Goal: Information Seeking & Learning: Understand process/instructions

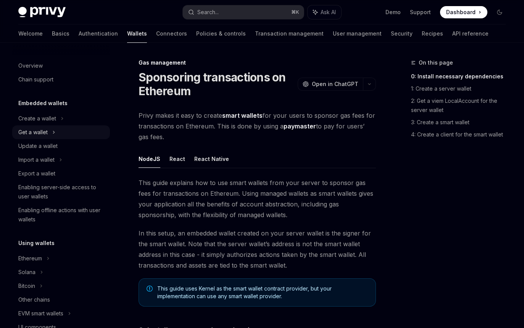
click at [65, 130] on div "Get a wallet" at bounding box center [61, 132] width 98 height 14
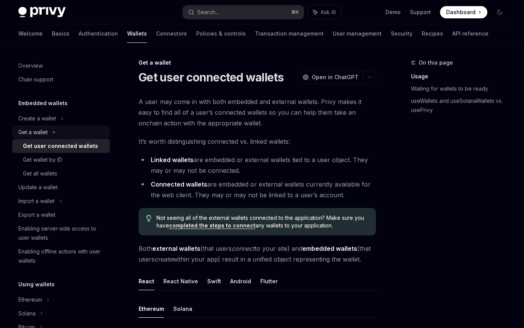
click at [65, 130] on div "Get a wallet" at bounding box center [61, 132] width 98 height 14
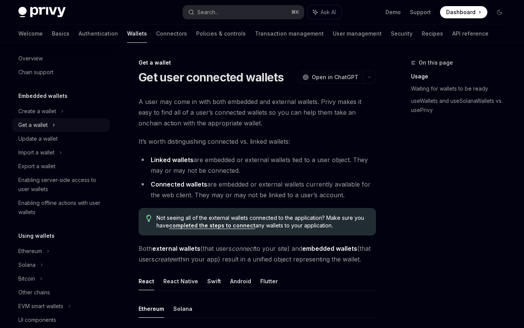
scroll to position [12, 0]
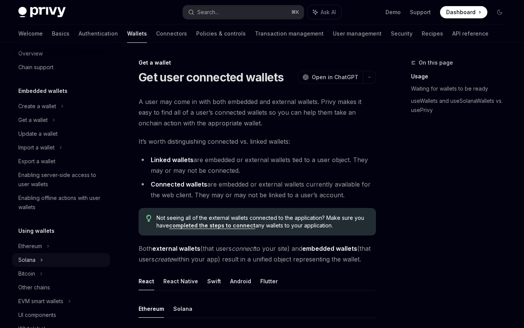
click at [53, 127] on div "Solana" at bounding box center [61, 120] width 98 height 14
type textarea "*"
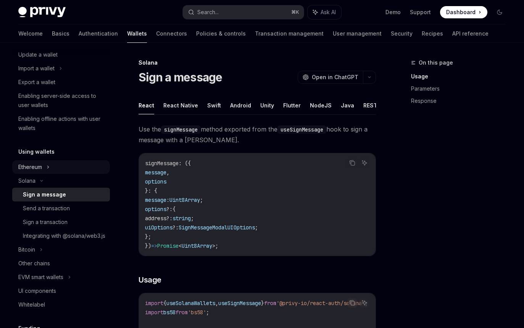
scroll to position [93, 0]
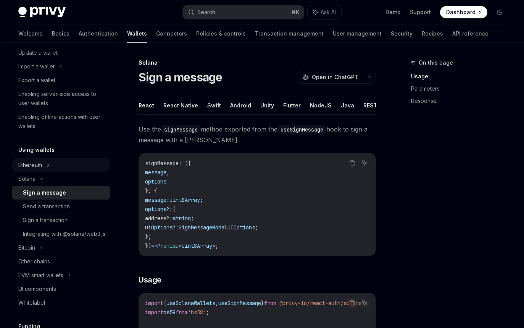
click at [52, 32] on div "Ethereum" at bounding box center [61, 25] width 98 height 14
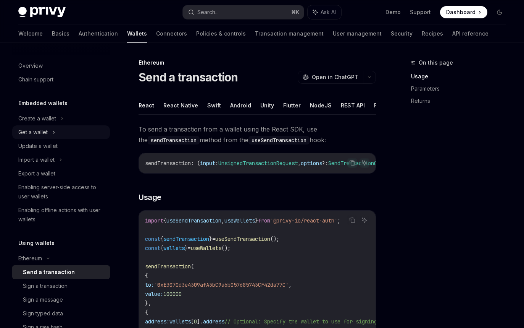
click at [58, 134] on div "Get a wallet" at bounding box center [61, 132] width 98 height 14
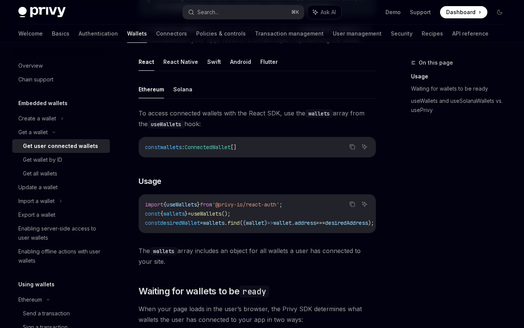
scroll to position [229, 0]
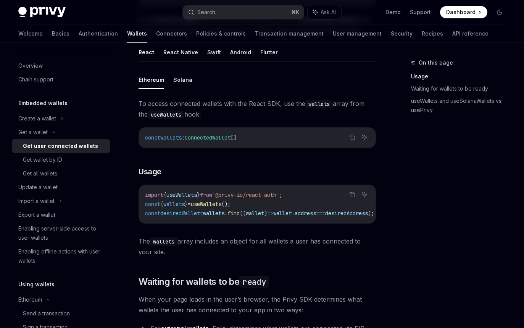
click at [225, 198] on span "'@privy-io/react-auth'" at bounding box center [245, 194] width 67 height 7
copy code "import { useWallets } from '@privy-io/react-auth' ;"
click at [228, 198] on span "'@privy-io/react-auth'" at bounding box center [245, 194] width 67 height 7
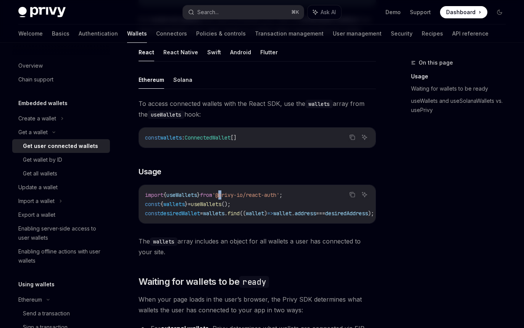
click at [228, 198] on span "'@privy-io/react-auth'" at bounding box center [245, 194] width 67 height 7
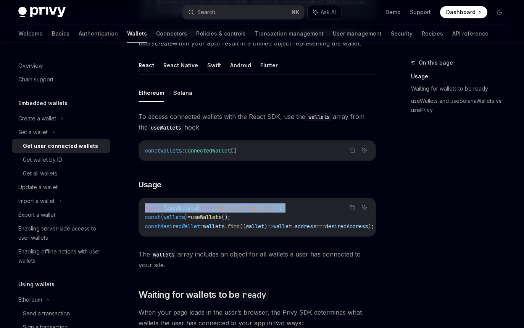
scroll to position [215, 0]
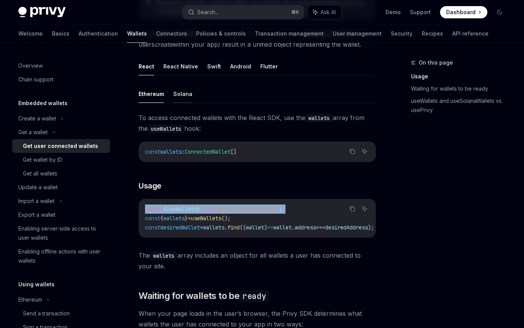
click at [181, 103] on button "Solana" at bounding box center [182, 94] width 19 height 18
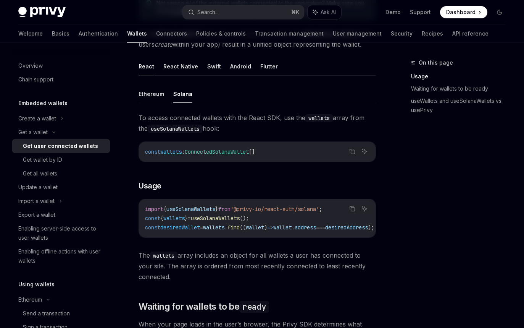
click at [202, 212] on span "useSolanaWallets" at bounding box center [191, 208] width 49 height 7
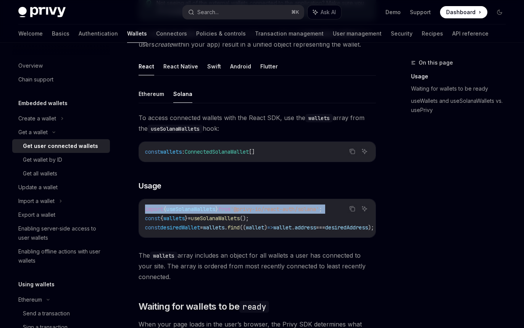
copy code "import { useSolanaWallets } from '@privy-io/react-auth/solana' ;"
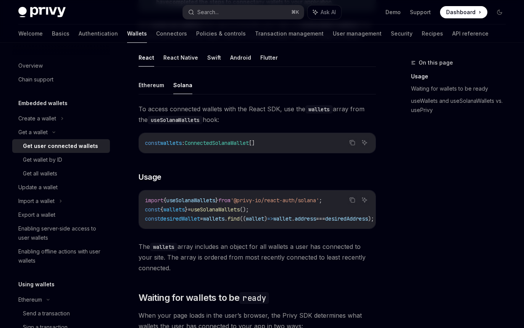
click at [160, 213] on span "const" at bounding box center [152, 209] width 15 height 7
copy code "const { wallets } = useSolanaWallets ();"
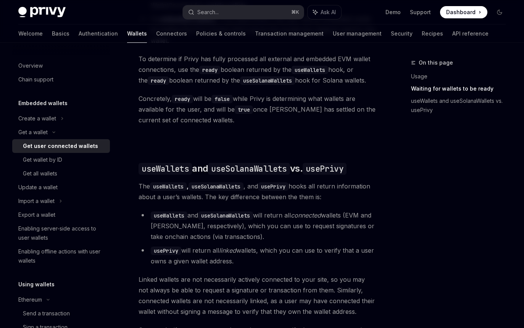
scroll to position [587, 0]
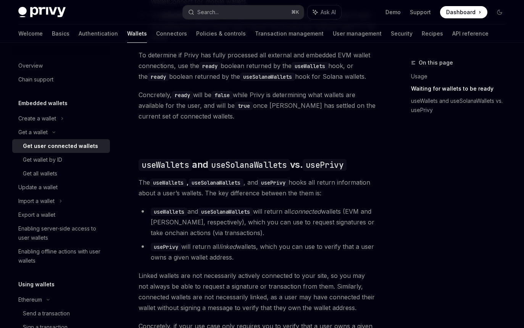
type textarea "*"
